Goal: Task Accomplishment & Management: Use online tool/utility

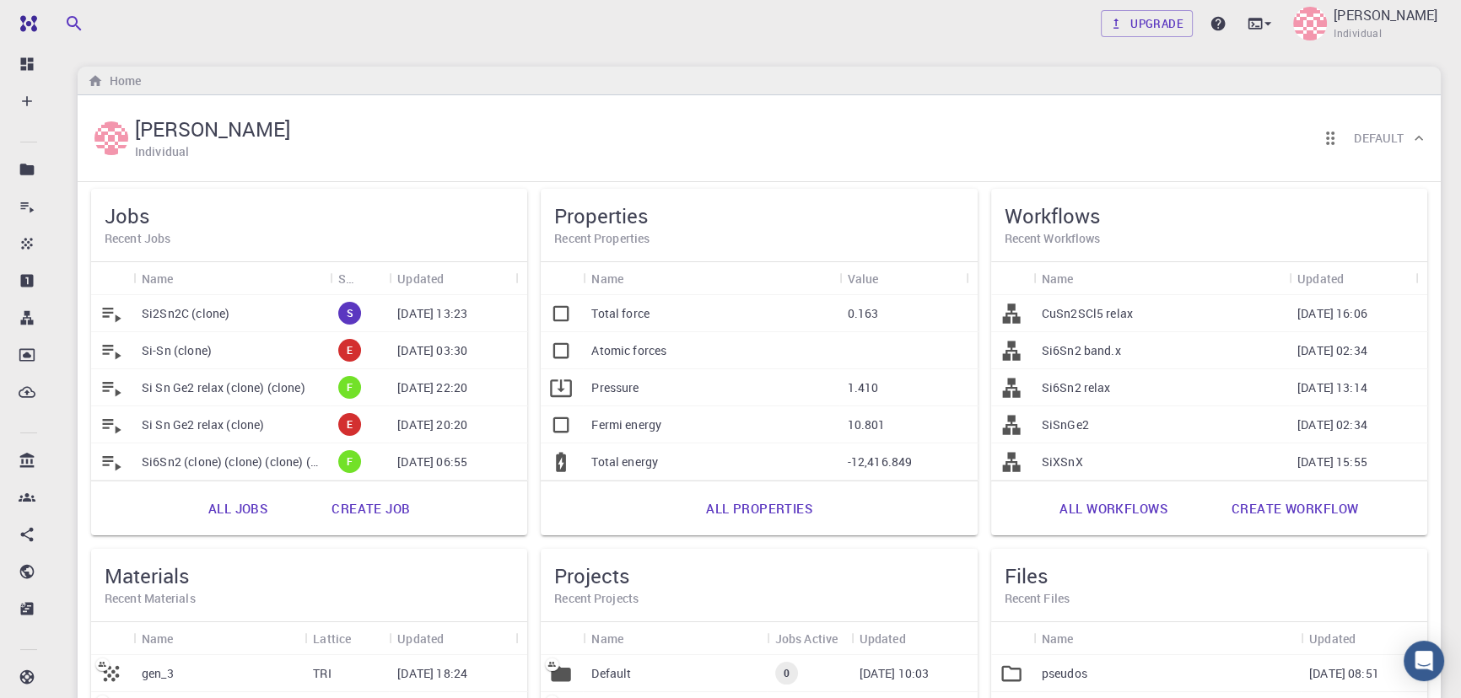
click at [338, 307] on div "S" at bounding box center [359, 313] width 59 height 37
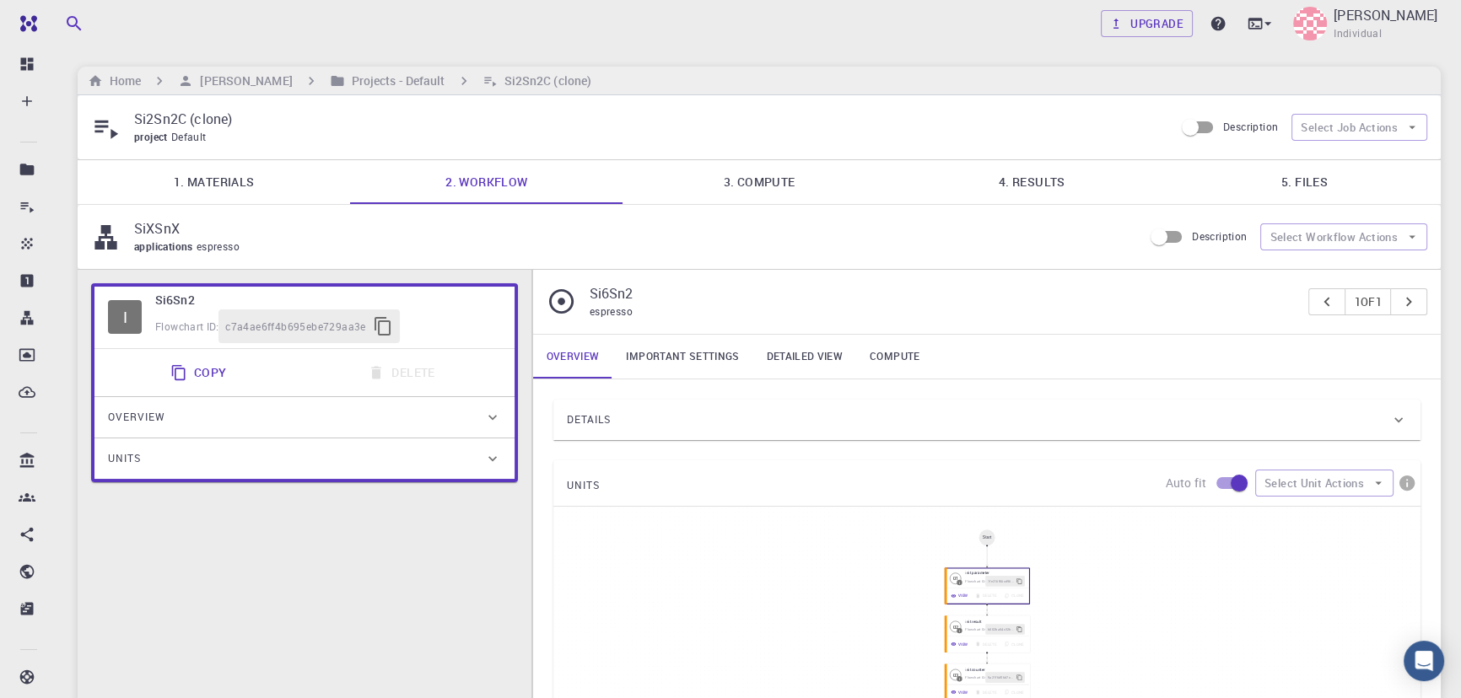
type input "/export/share/pseudo/si/gga/pbe/gbrv/1.0/us/si_pbe_gbrv_1.0.upf"
type input "/export/share/pseudo/sn/gga/pbe/gbrv/1.4/us/sn_pbe_gbrv_1.4.upf"
type input "/export/share/pseudo/c/gga/pbe/gbrv/1.2/us/c_pbe_gbrv_1.2.upf"
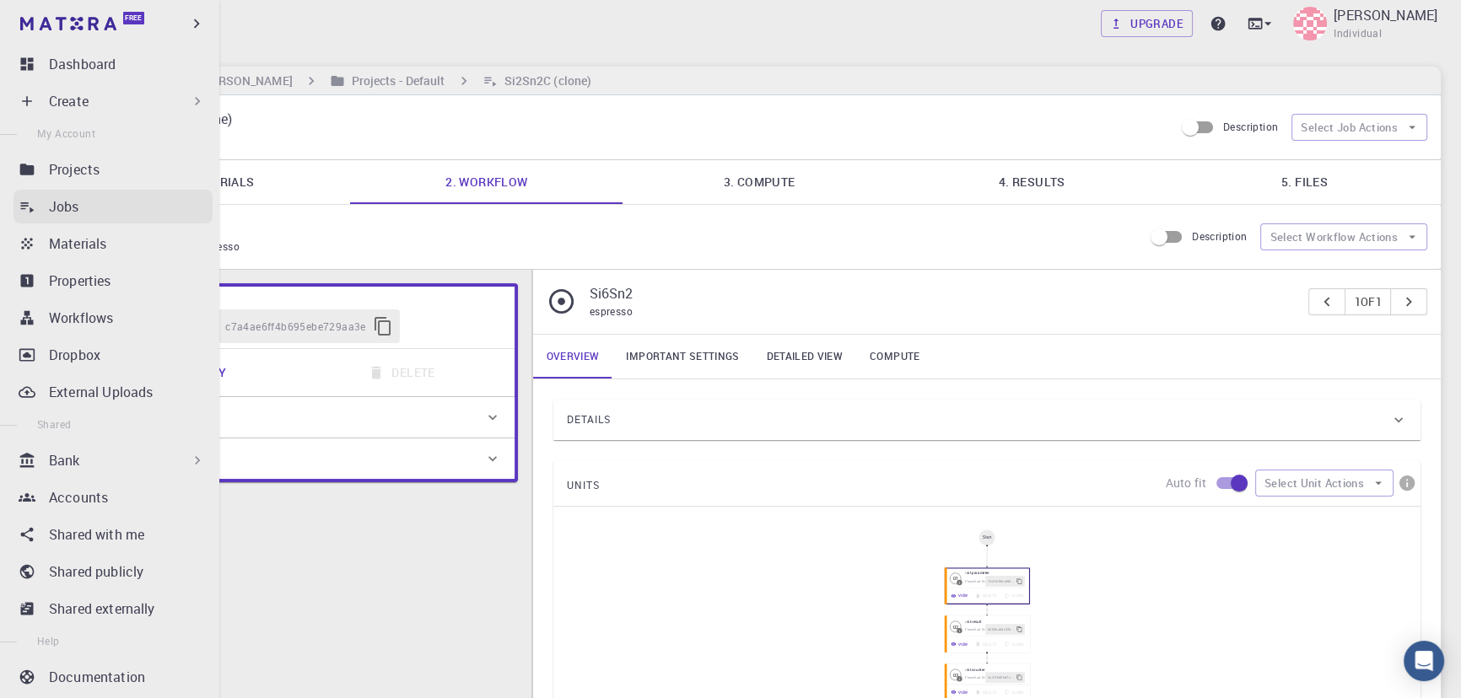
click at [50, 211] on p "Jobs" at bounding box center [64, 207] width 30 height 20
